Goal: Find specific page/section: Find specific page/section

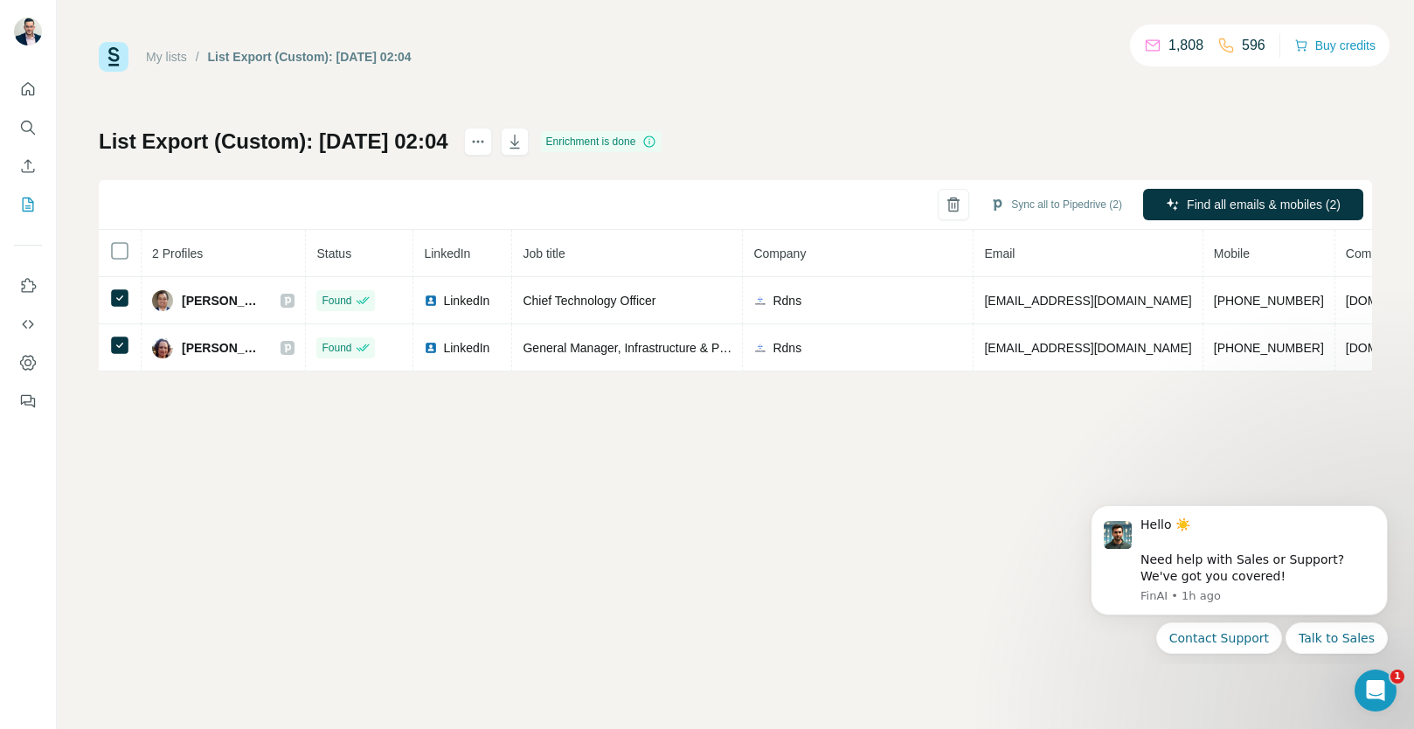
scroll to position [0, 221]
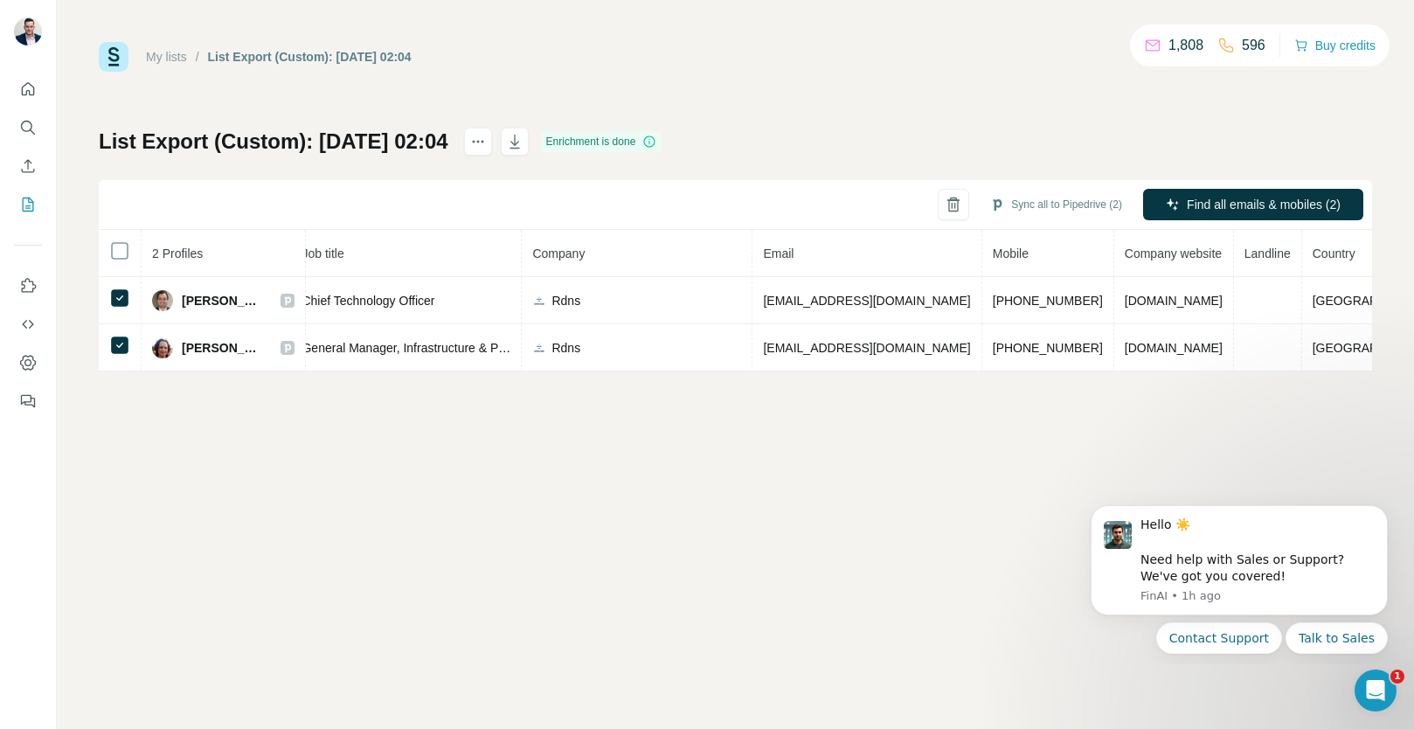
click at [162, 58] on link "My lists" at bounding box center [166, 57] width 41 height 14
click at [20, 205] on icon "My lists" at bounding box center [27, 204] width 17 height 17
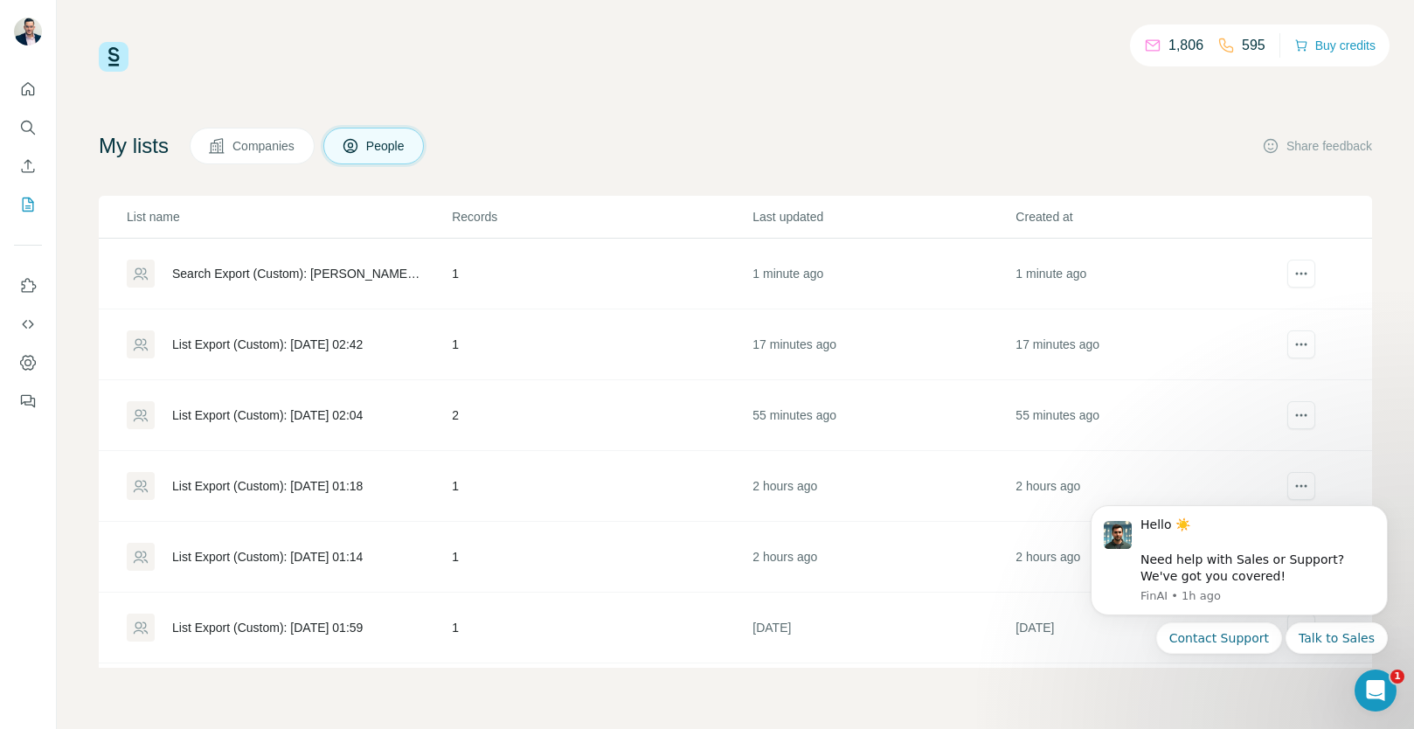
click at [291, 281] on div "Search Export (Custom): [PERSON_NAME] - [DATE] 02:58" at bounding box center [297, 273] width 250 height 17
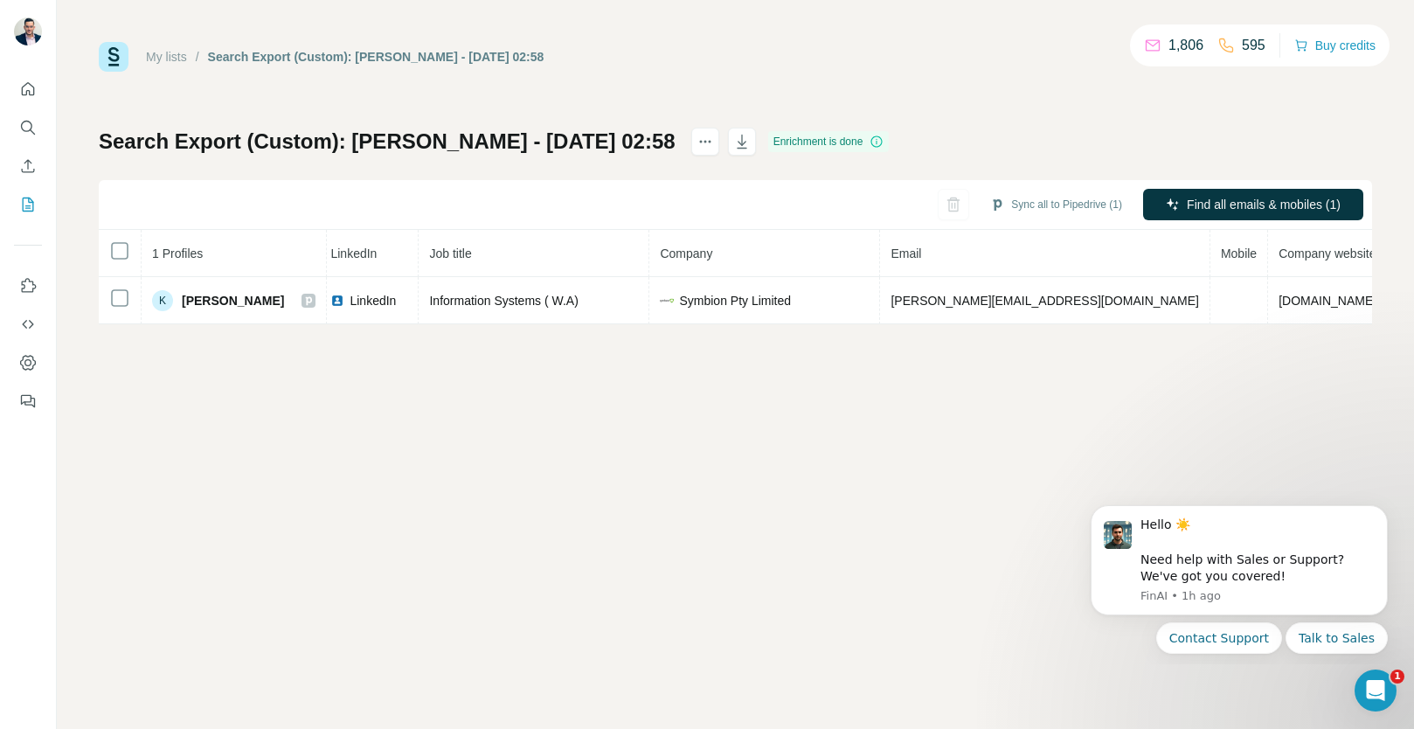
scroll to position [0, 197]
